Goal: Transaction & Acquisition: Purchase product/service

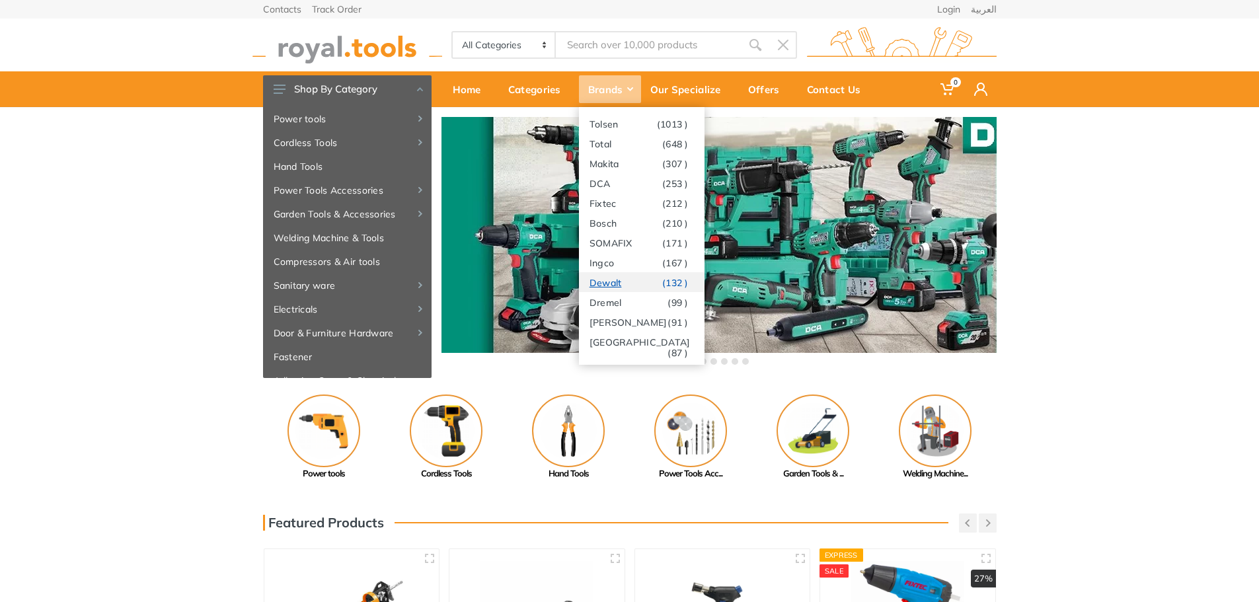
click at [612, 279] on link "Dewalt (132 )" at bounding box center [642, 282] width 126 height 20
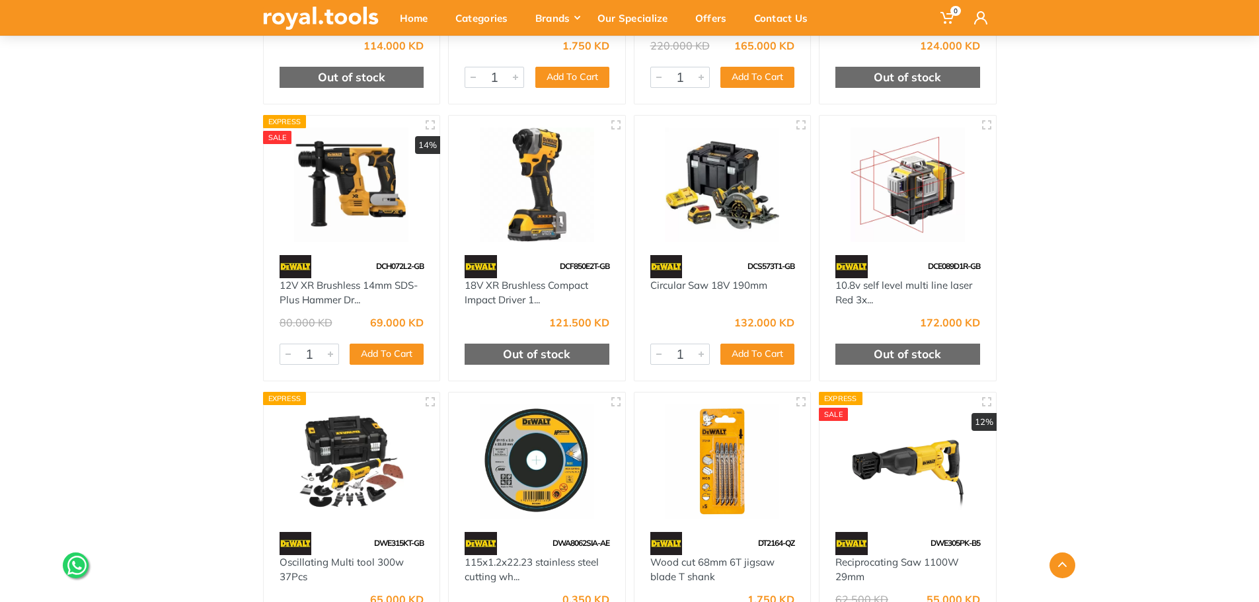
scroll to position [1851, 0]
